Goal: Task Accomplishment & Management: Manage account settings

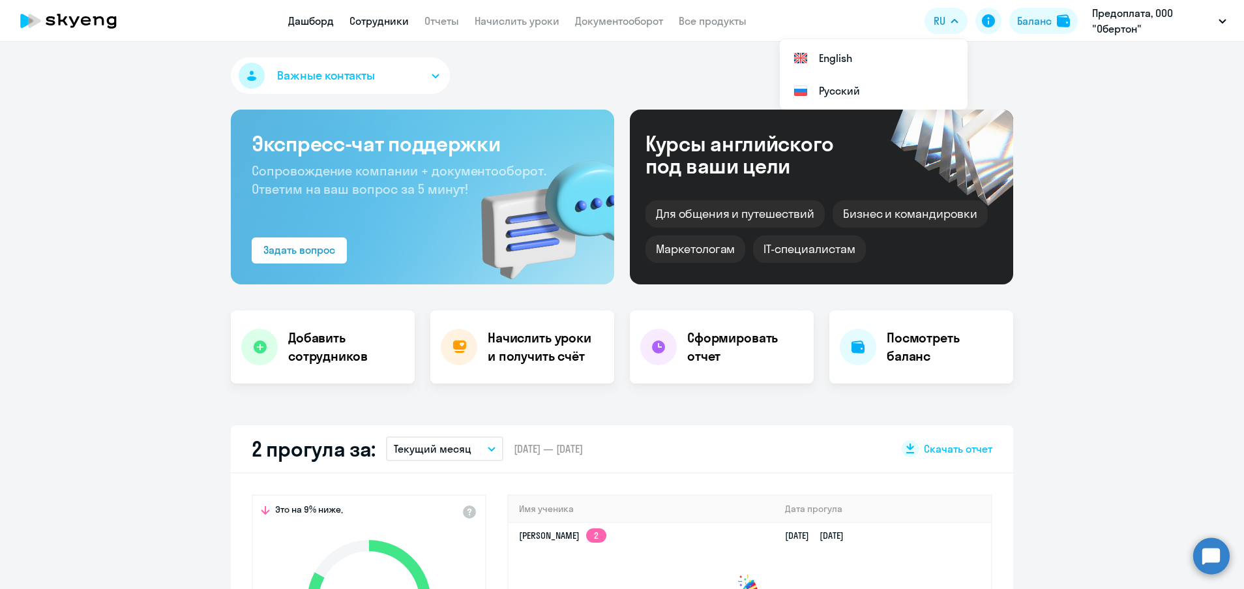
click at [362, 24] on link "Сотрудники" at bounding box center [378, 20] width 59 height 13
select select "30"
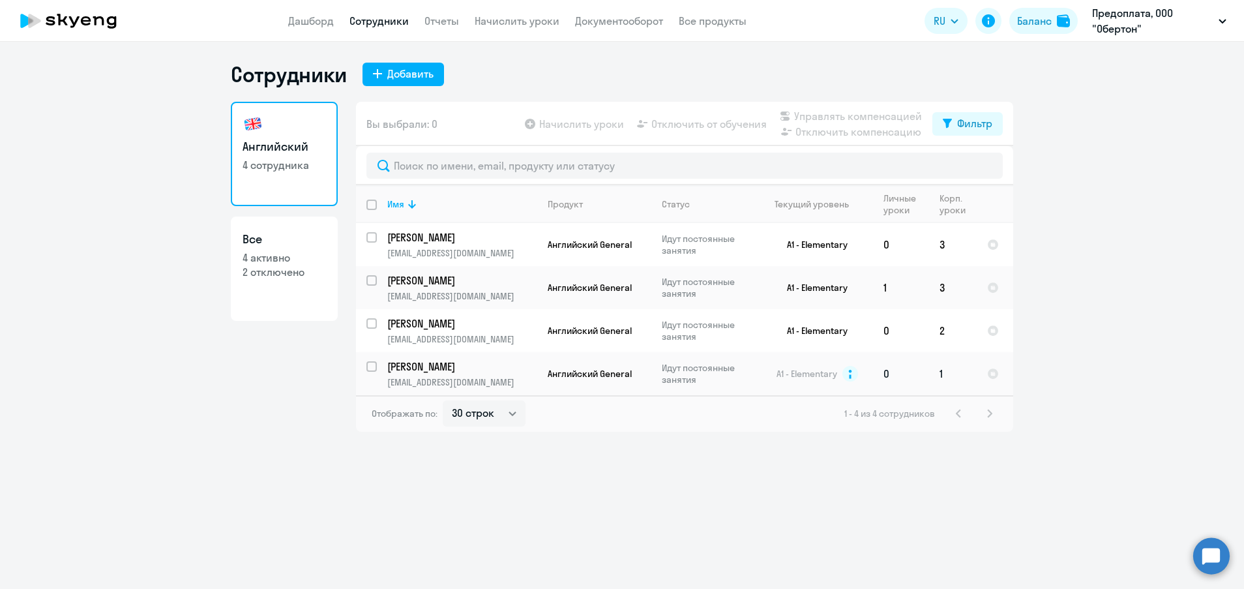
click at [666, 380] on p "Идут постоянные занятия" at bounding box center [706, 373] width 89 height 23
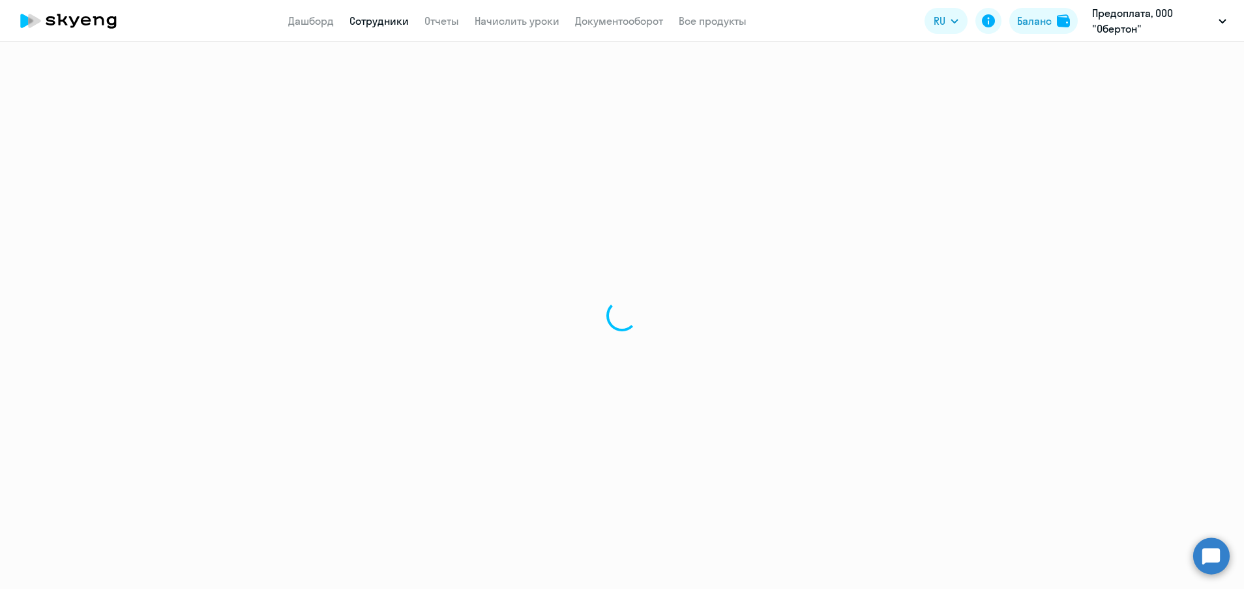
select select "english"
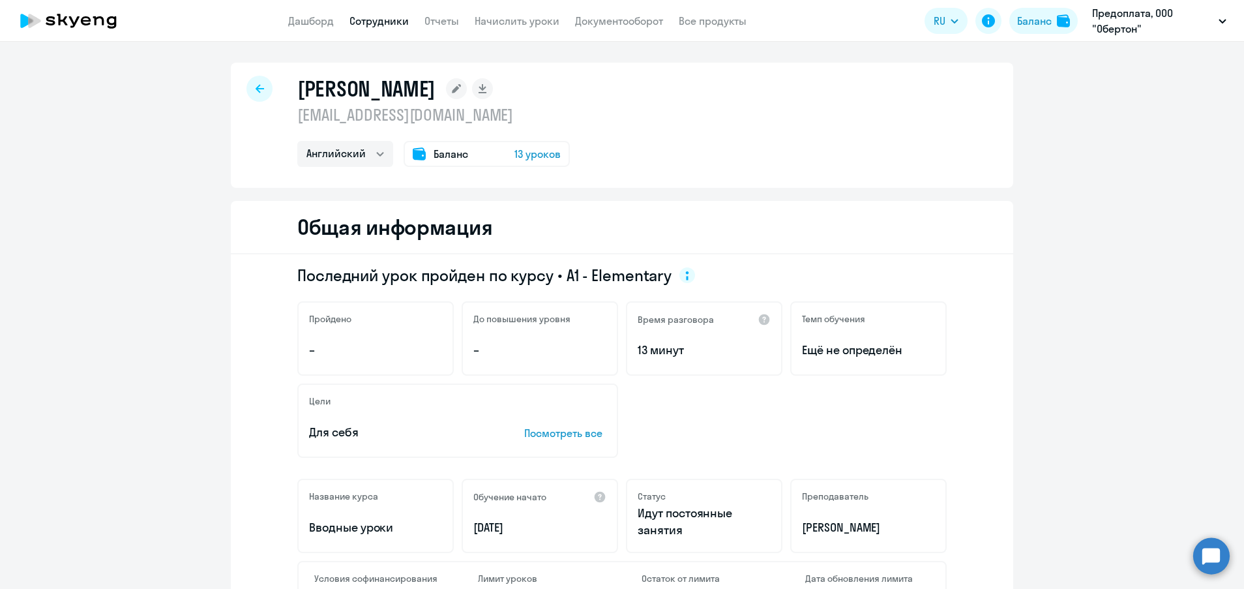
click at [246, 90] on div at bounding box center [259, 89] width 26 height 26
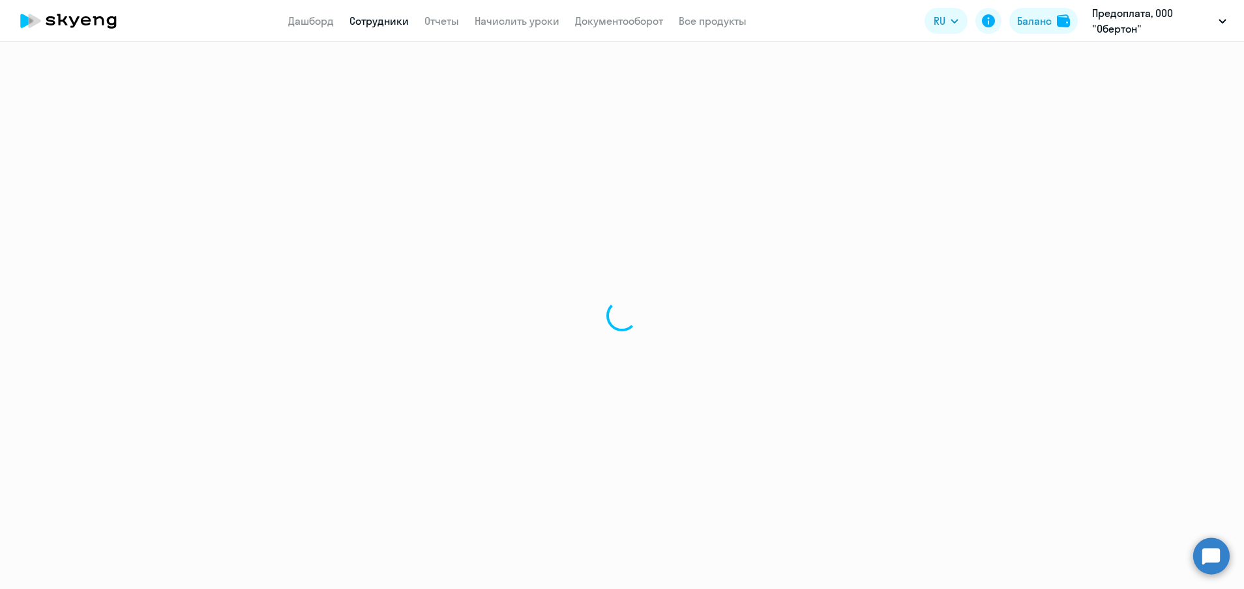
select select "30"
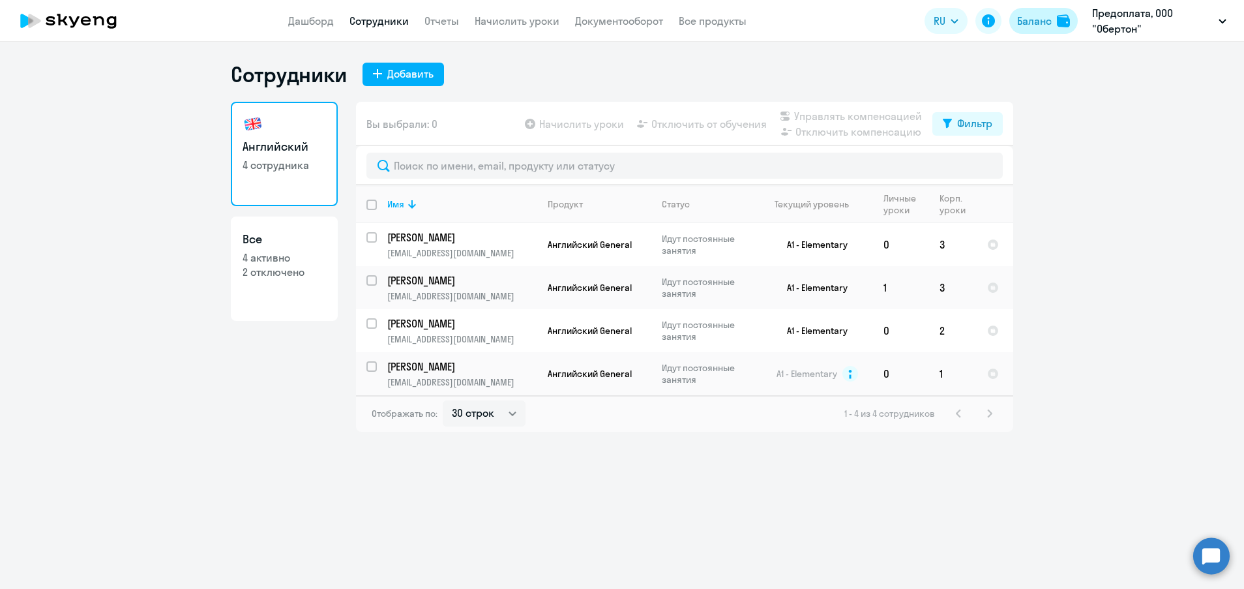
click at [1039, 18] on div "Баланс" at bounding box center [1034, 21] width 35 height 16
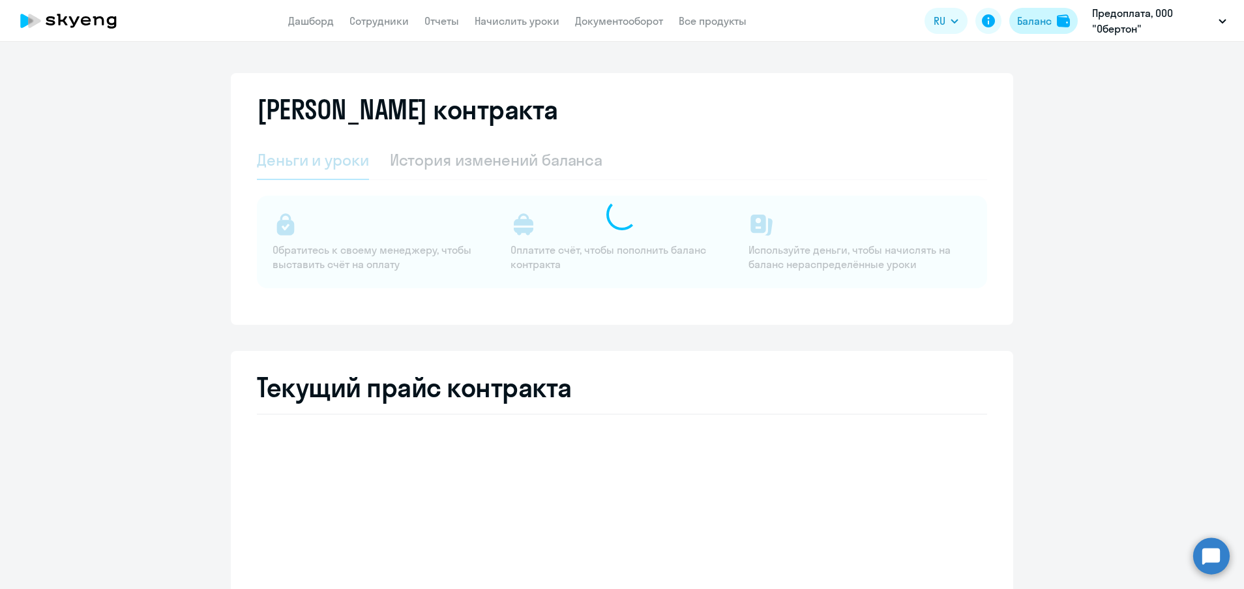
select select "english_adult_not_native_speaker"
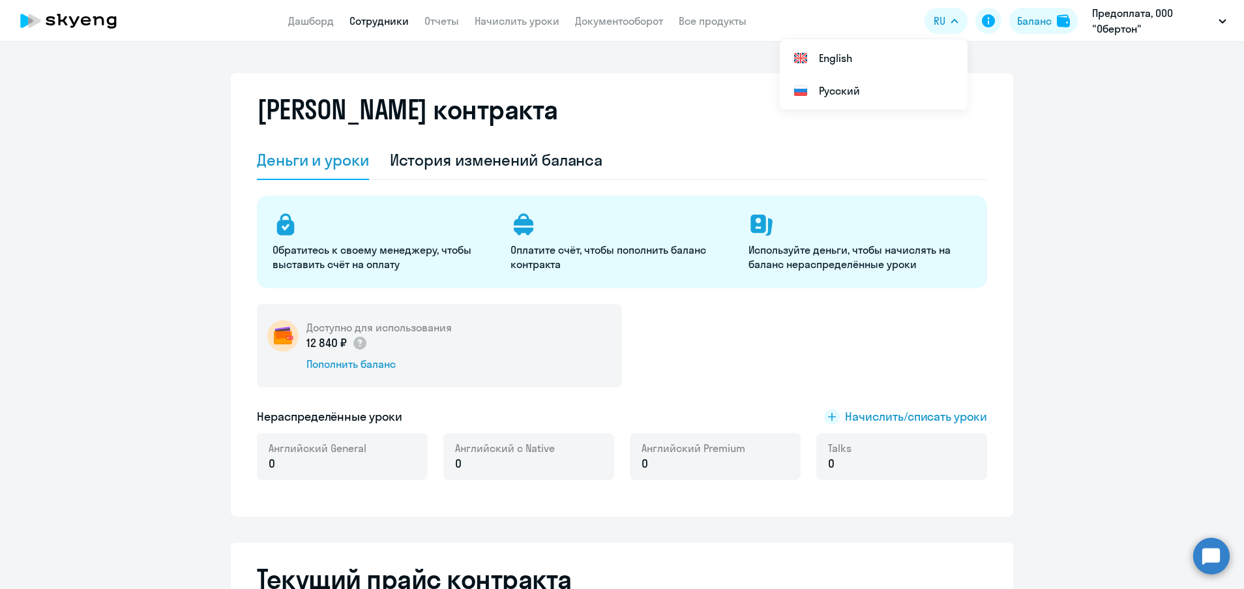
click at [362, 25] on link "Сотрудники" at bounding box center [378, 20] width 59 height 13
select select "30"
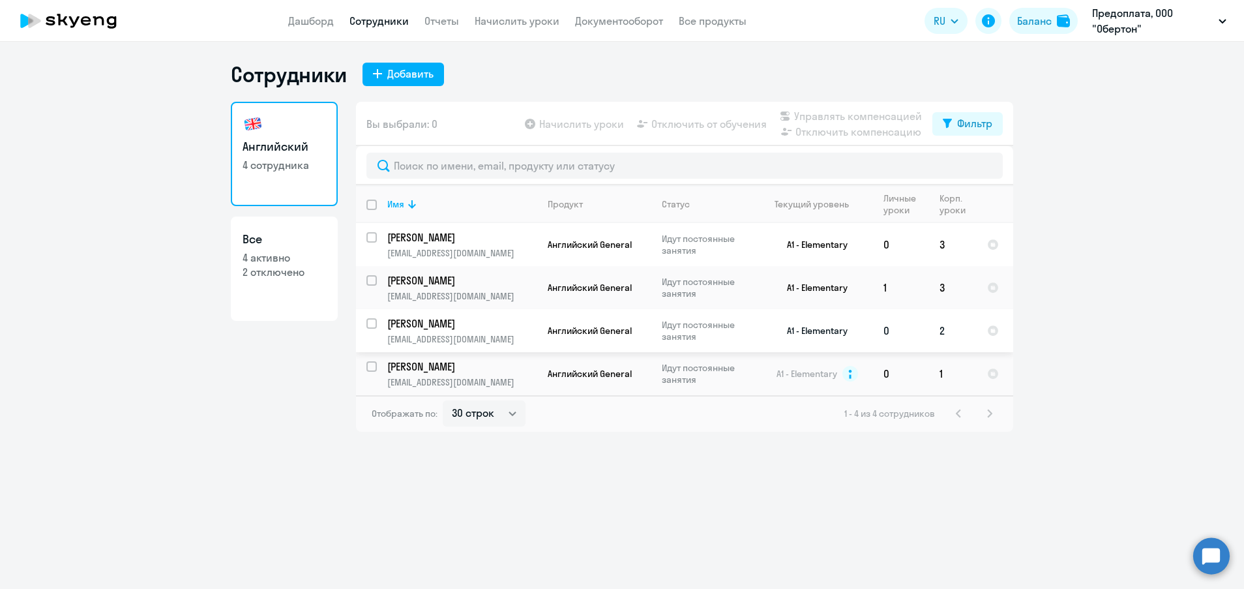
click at [471, 338] on p "[EMAIL_ADDRESS][DOMAIN_NAME]" at bounding box center [461, 339] width 149 height 12
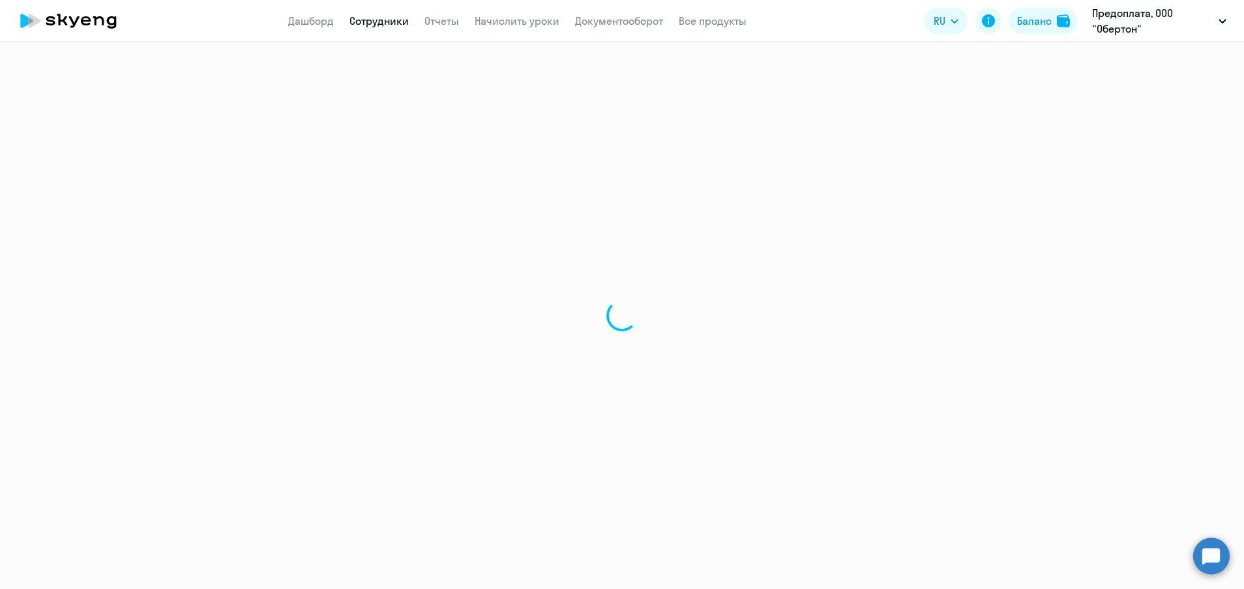
select select "english"
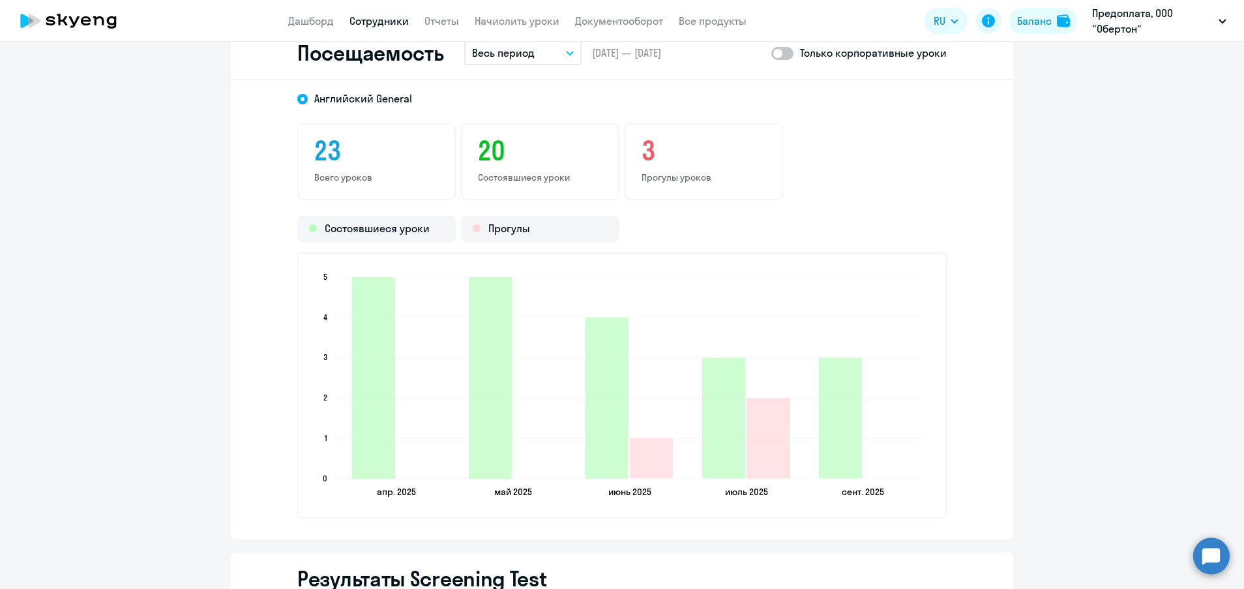
scroll to position [1662, 0]
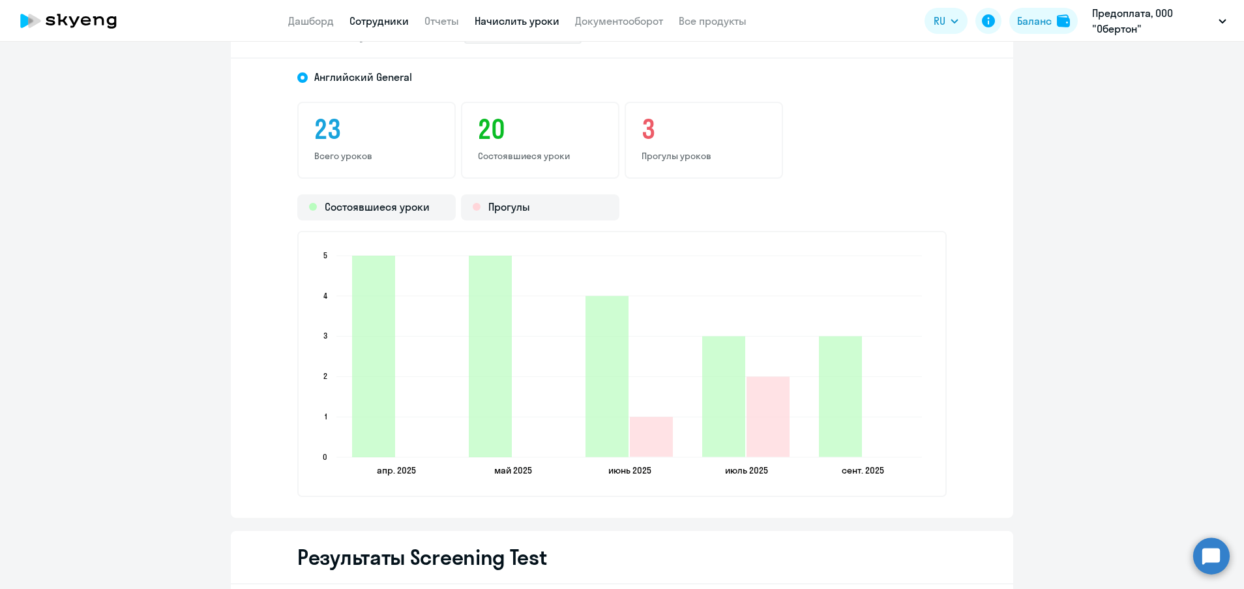
click at [514, 19] on link "Начислить уроки" at bounding box center [517, 20] width 85 height 13
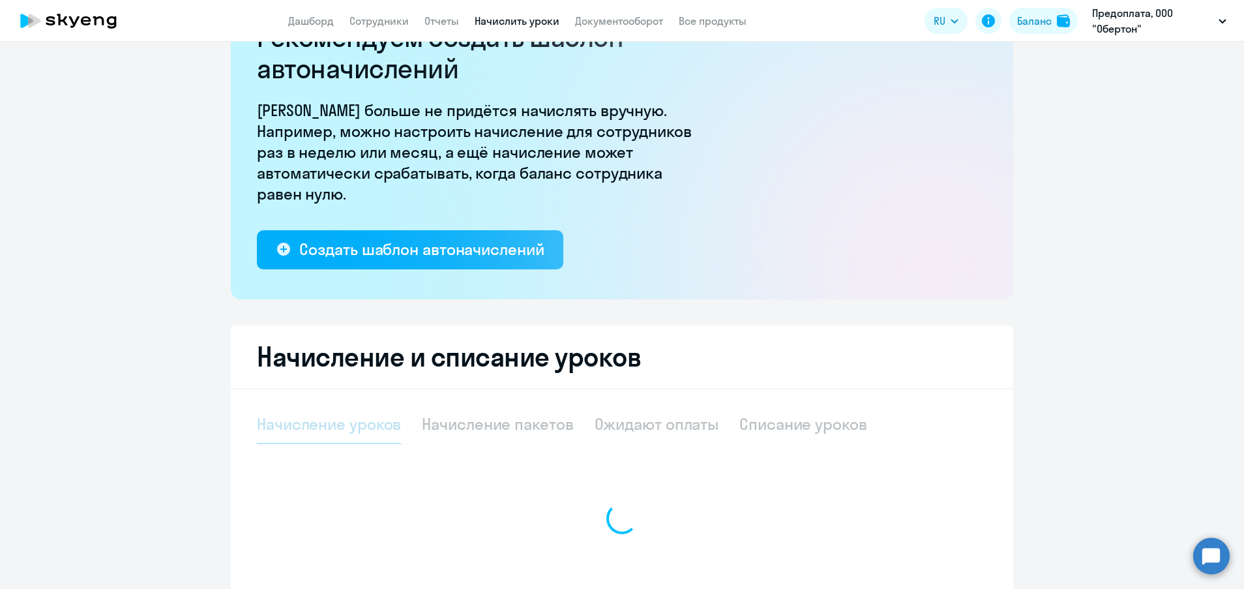
select select "10"
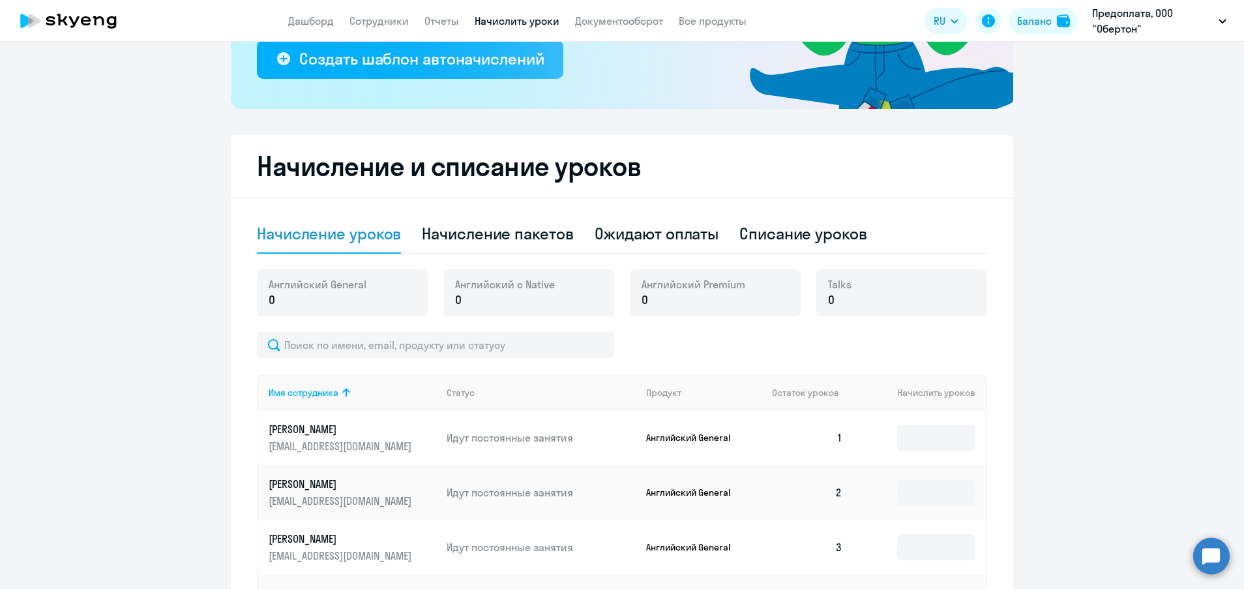
scroll to position [127, 0]
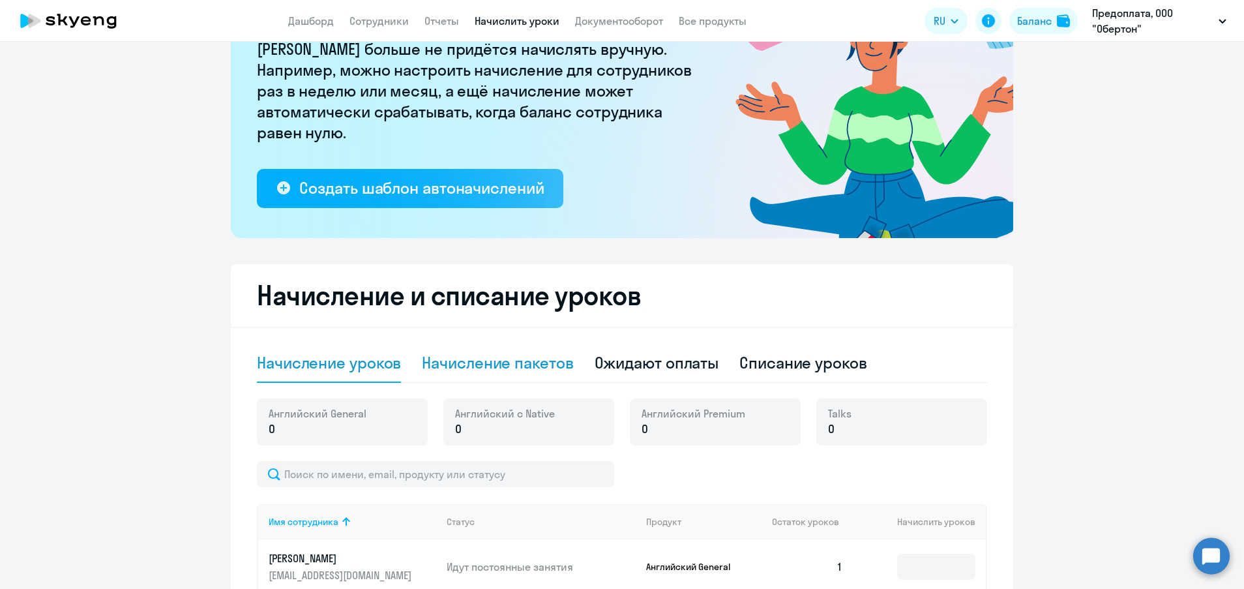
click at [489, 358] on div "Начисление пакетов" at bounding box center [497, 362] width 151 height 21
select select "10"
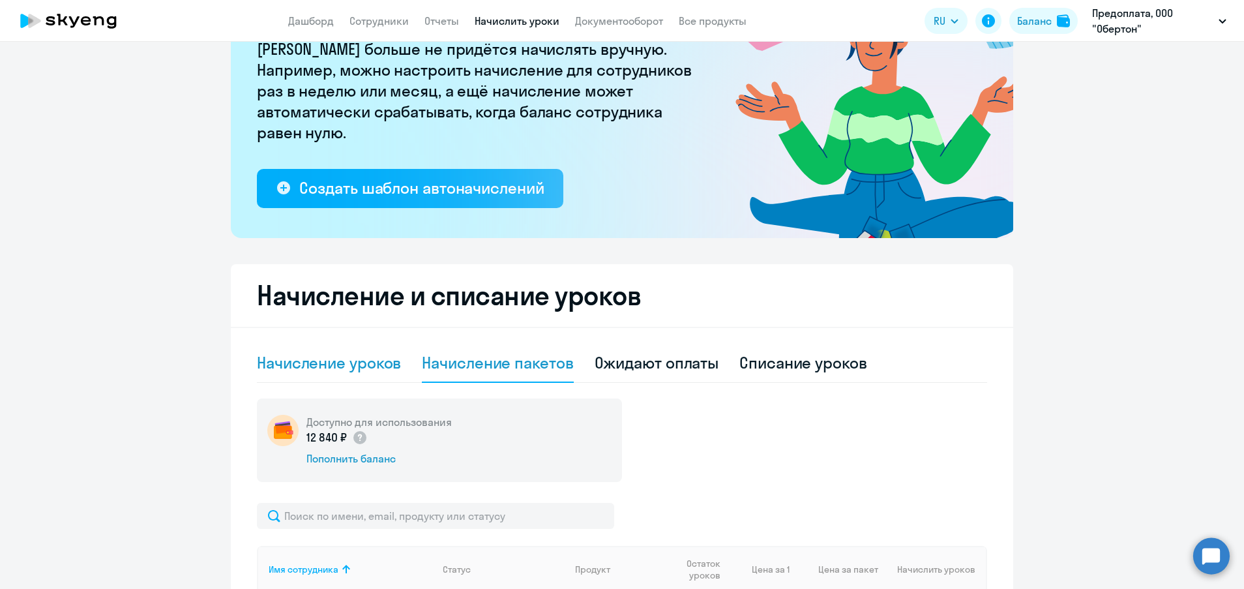
click at [342, 364] on div "Начисление уроков" at bounding box center [329, 362] width 144 height 21
select select "10"
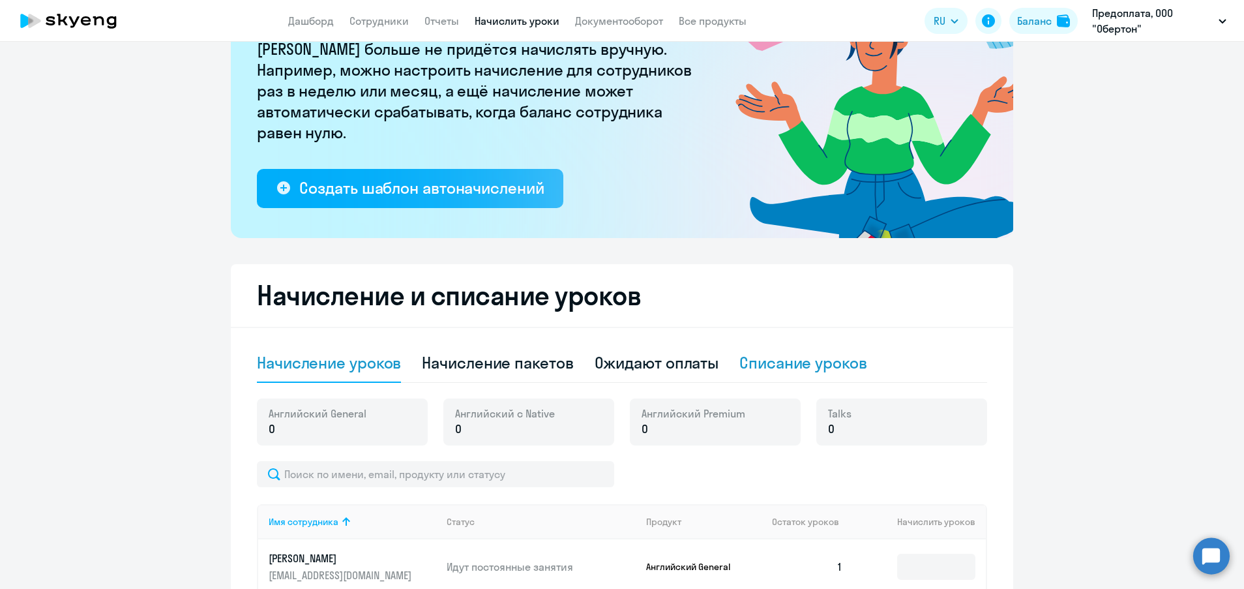
scroll to position [420, 0]
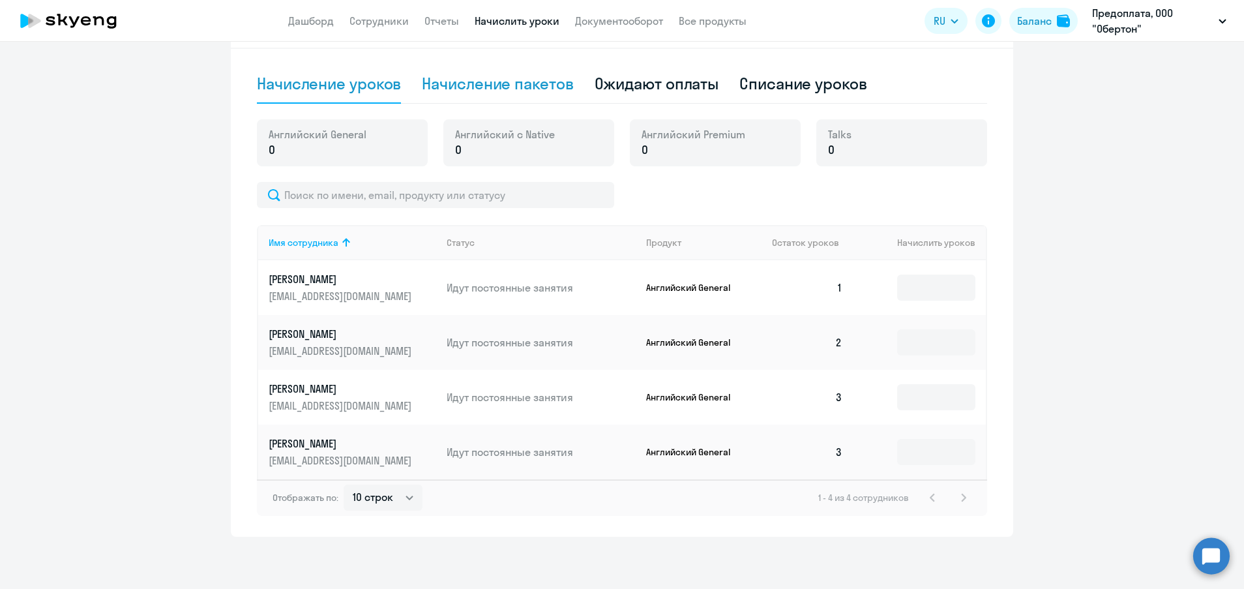
click at [527, 73] on div "Начисление пакетов" at bounding box center [497, 83] width 151 height 21
select select "10"
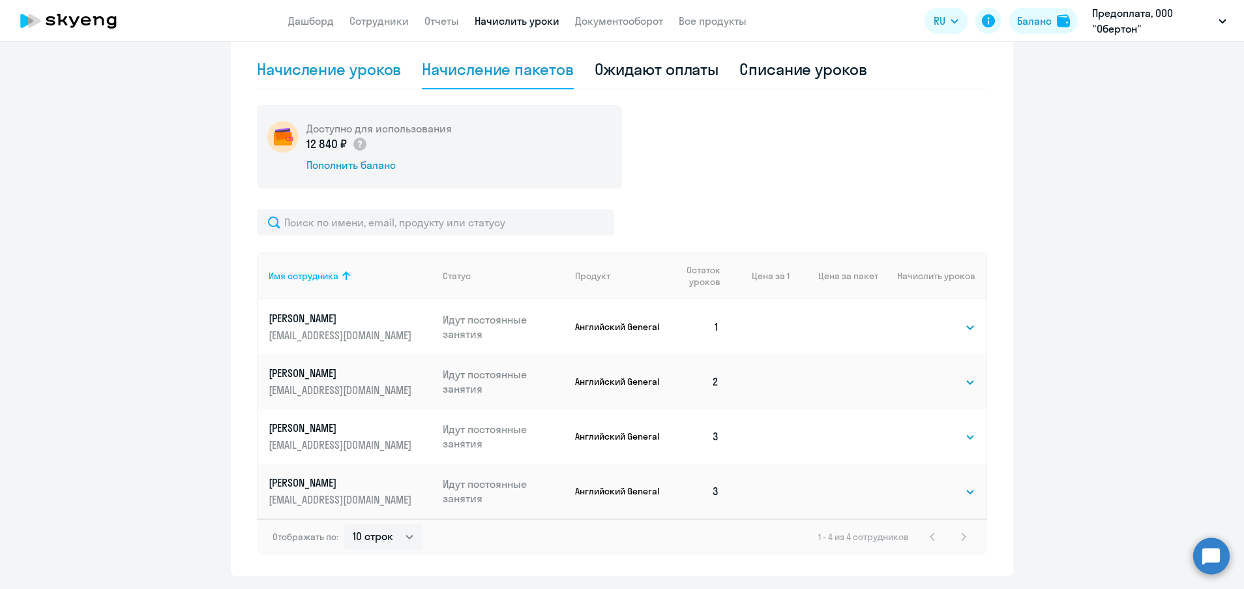
click at [349, 76] on div "Начисление уроков" at bounding box center [329, 69] width 144 height 21
select select "10"
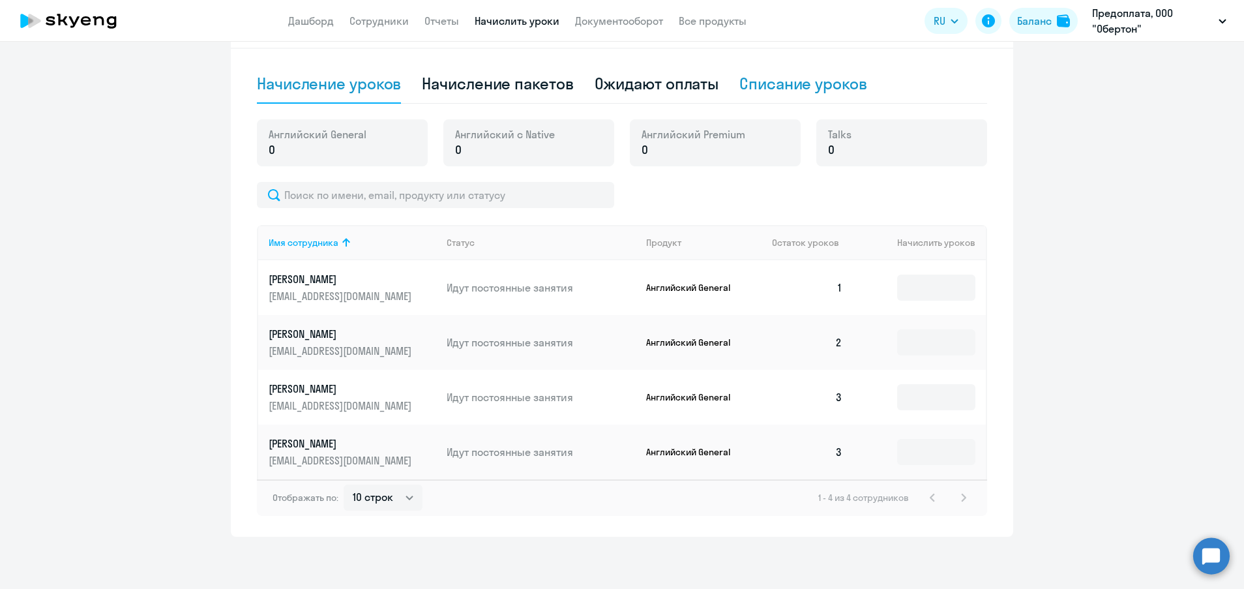
click at [841, 75] on div "Списание уроков" at bounding box center [803, 83] width 128 height 21
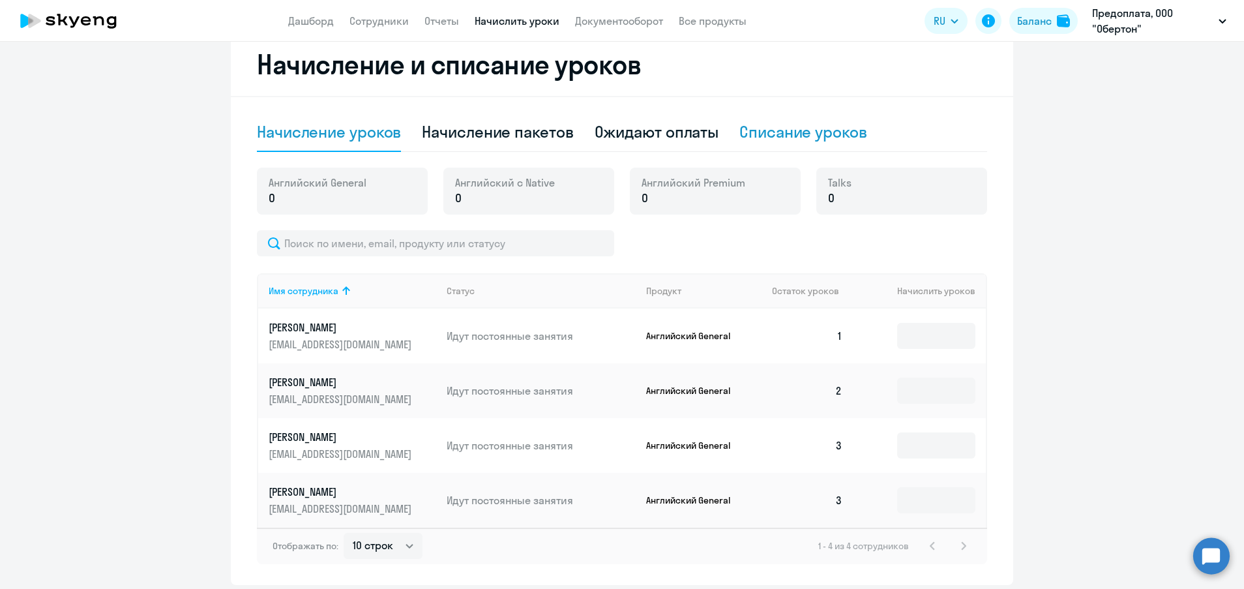
select select "10"
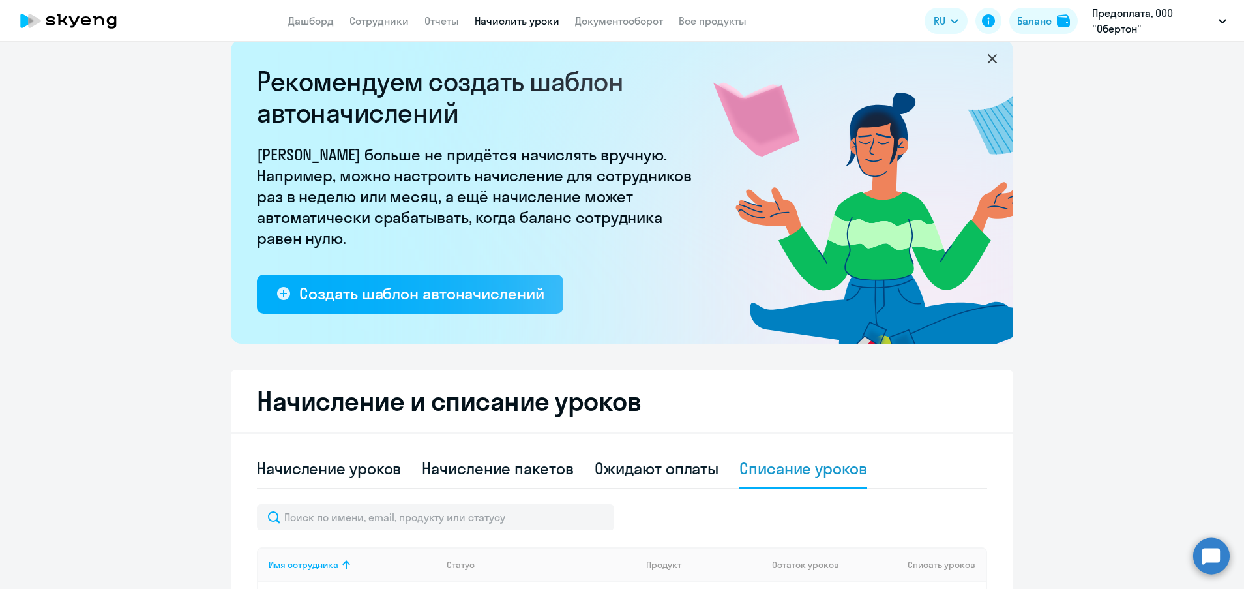
scroll to position [0, 0]
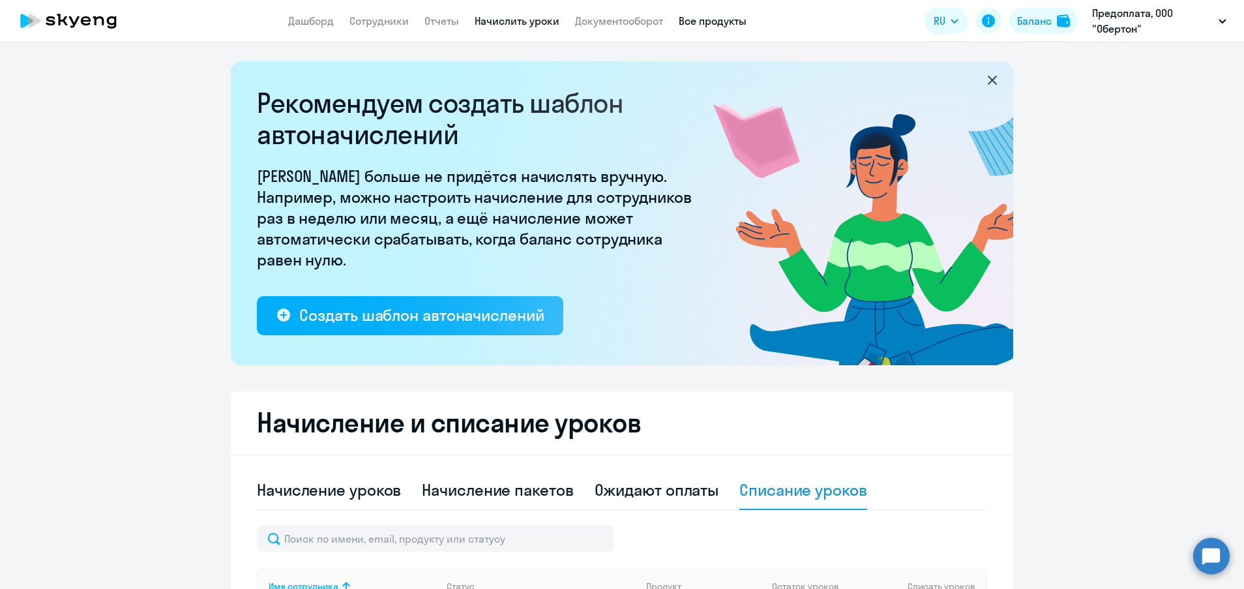
click at [707, 25] on link "Все продукты" at bounding box center [713, 20] width 68 height 13
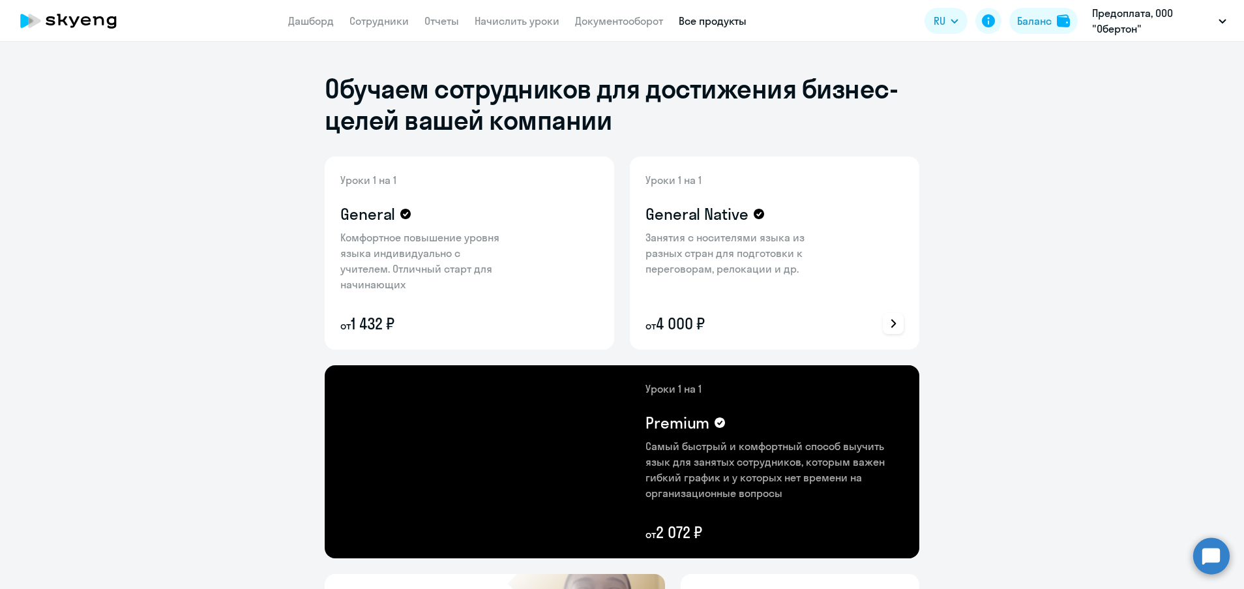
scroll to position [98, 0]
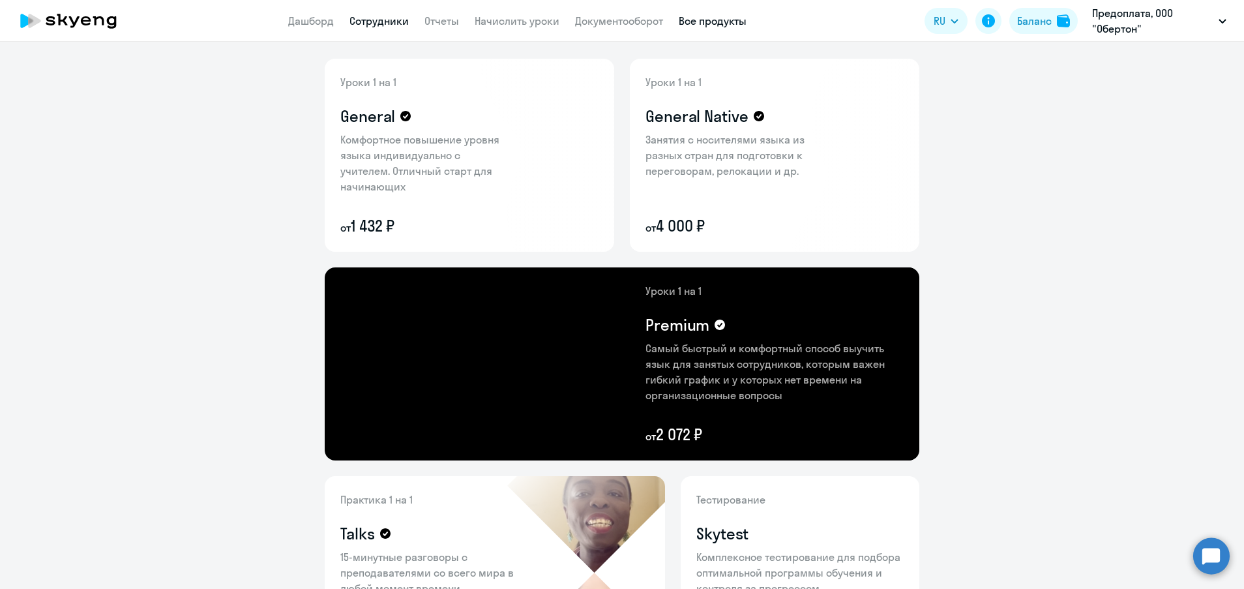
click at [359, 20] on link "Сотрудники" at bounding box center [378, 20] width 59 height 13
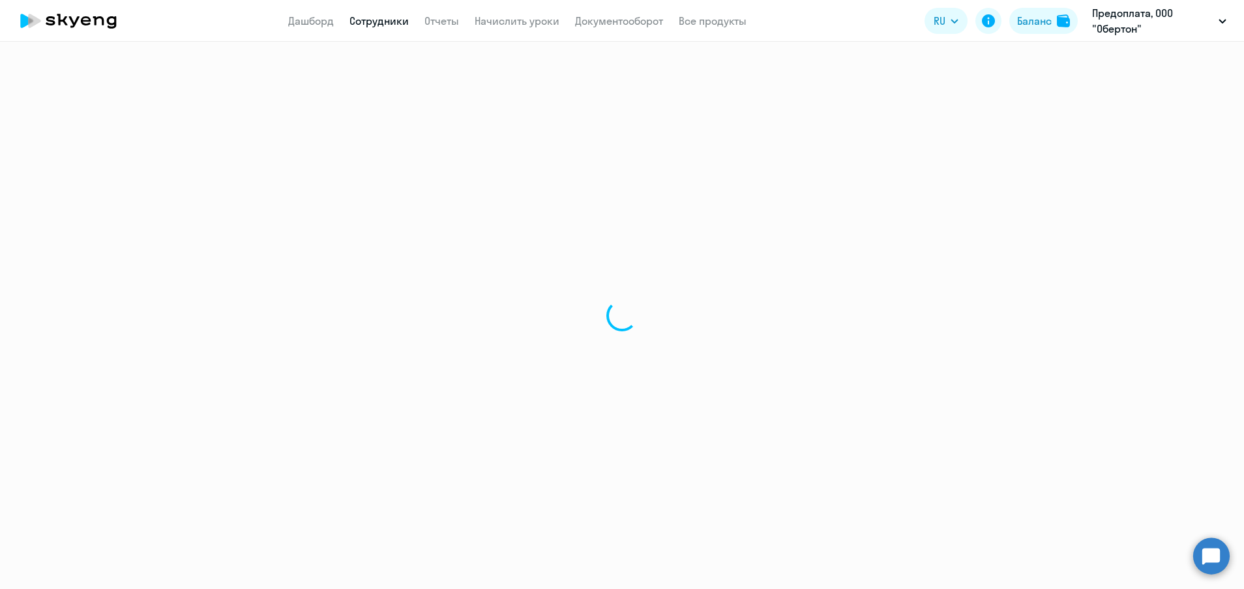
select select "30"
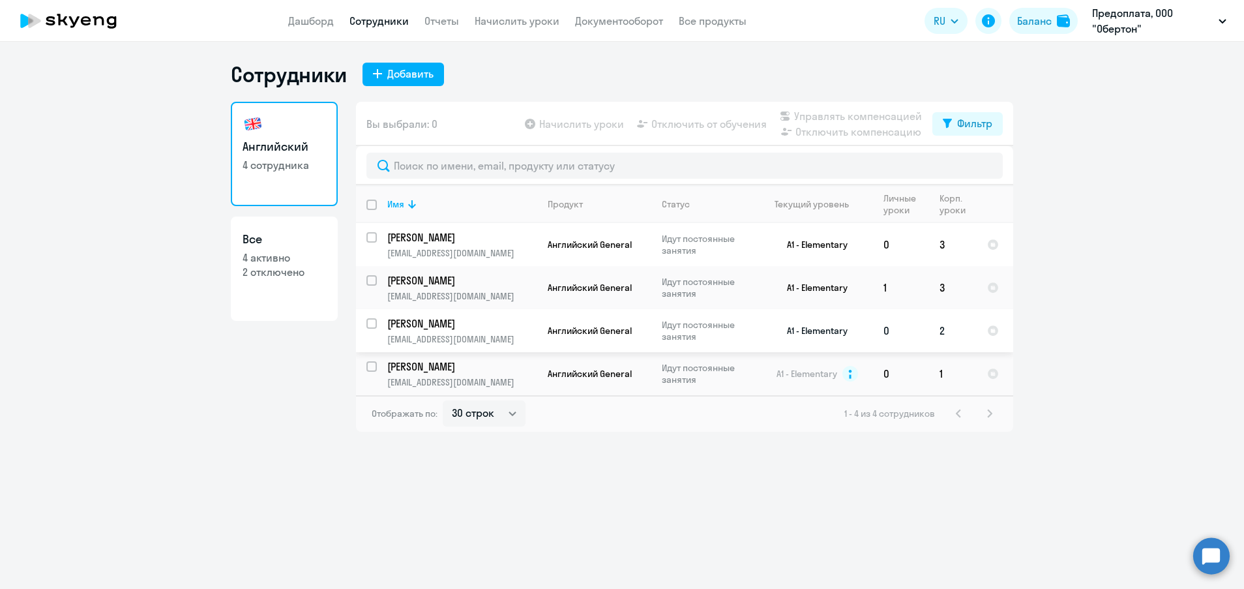
click at [493, 333] on p "[EMAIL_ADDRESS][DOMAIN_NAME]" at bounding box center [461, 339] width 149 height 12
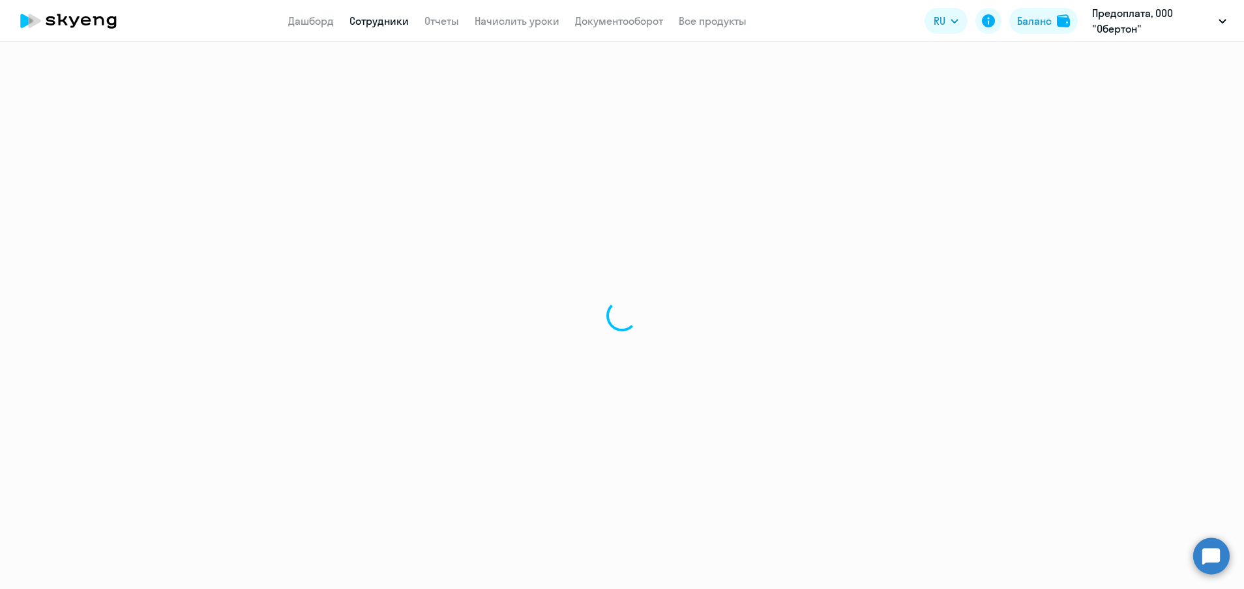
select select "english"
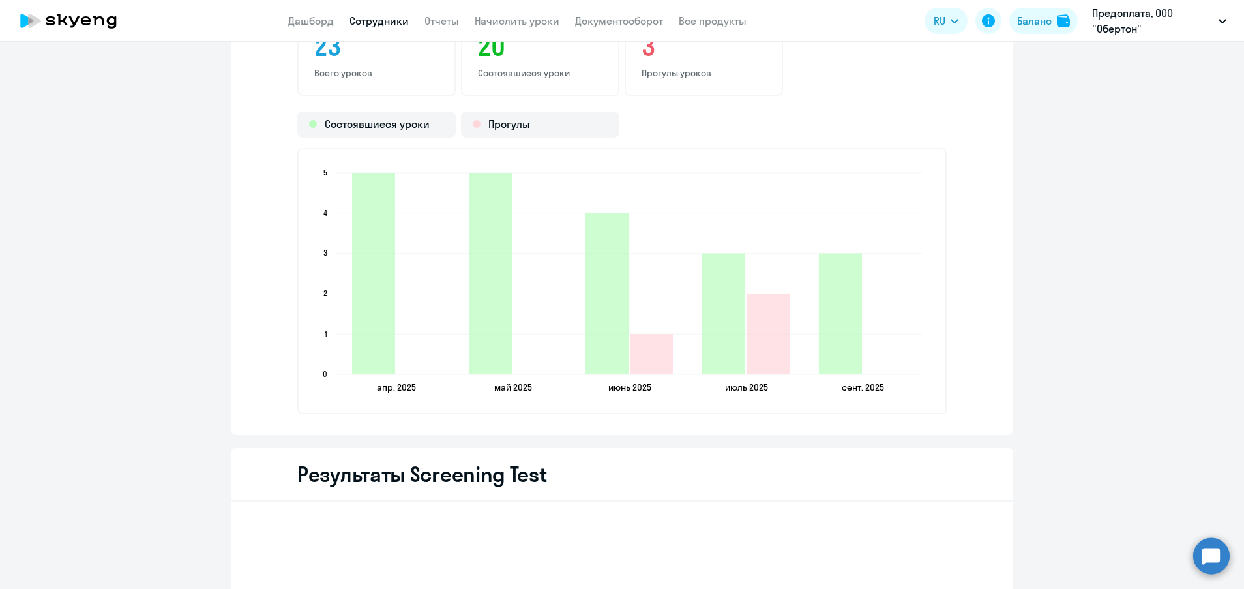
scroll to position [1760, 0]
